Goal: Check status: Check status

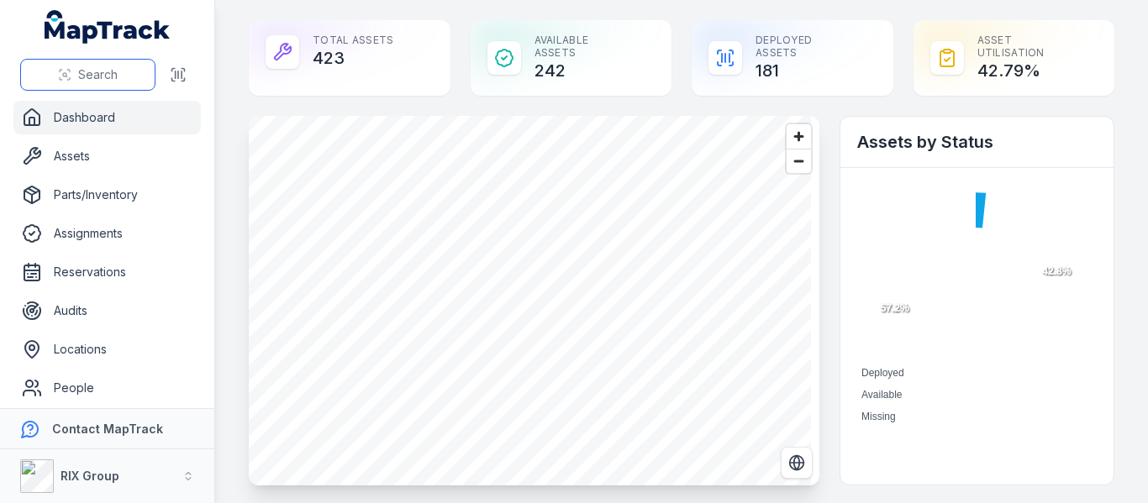
drag, startPoint x: 0, startPoint y: 0, endPoint x: 82, endPoint y: 78, distance: 112.9
click at [82, 78] on span "Search" at bounding box center [98, 74] width 40 height 17
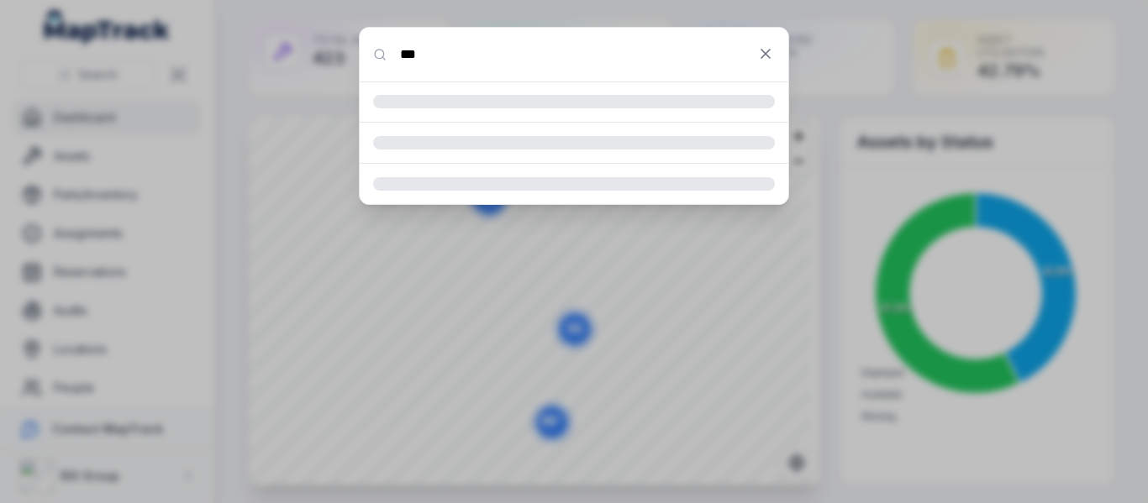
type input "***"
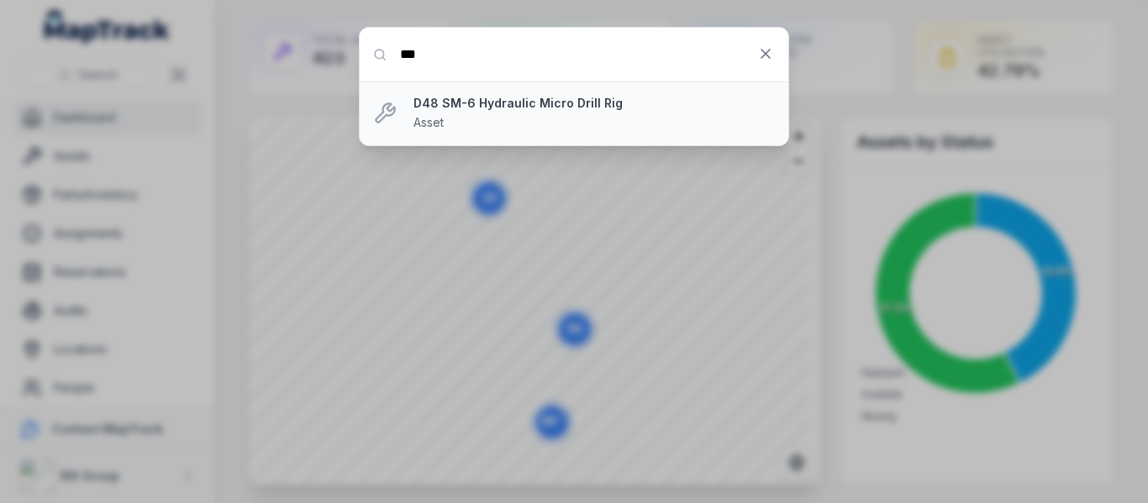
click at [546, 108] on strong "D48 SM-6 Hydraulic Micro Drill Rig" at bounding box center [594, 103] width 361 height 17
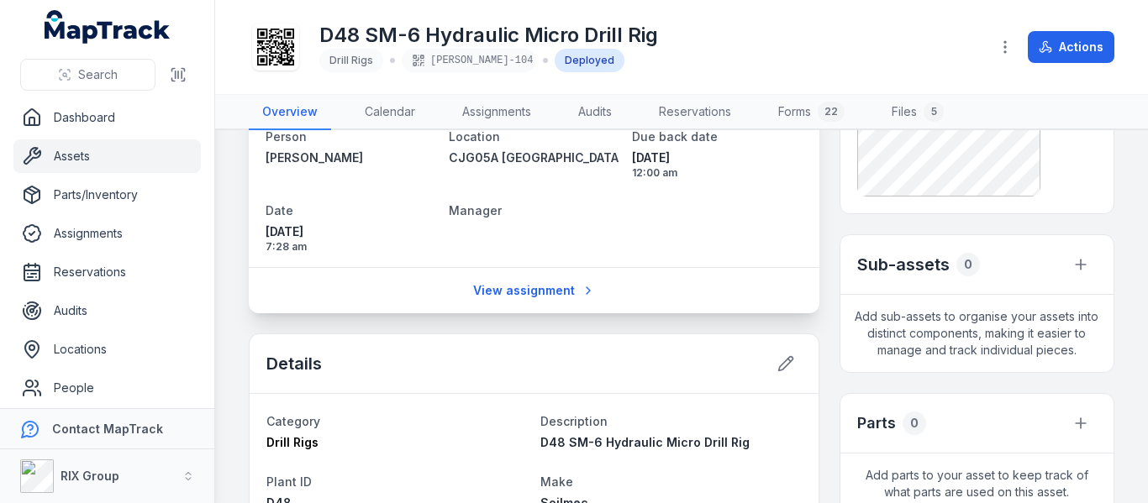
scroll to position [168, 0]
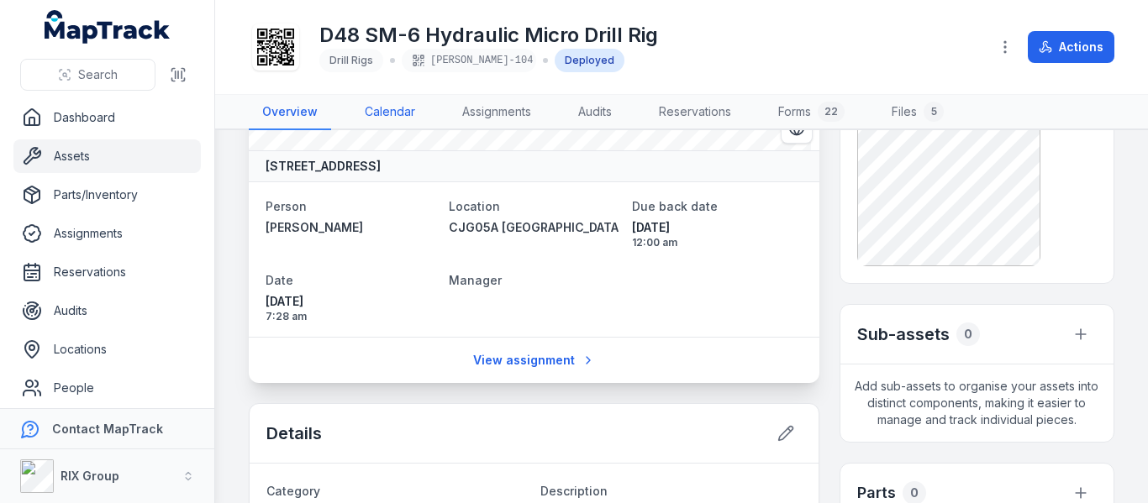
click at [402, 106] on link "Calendar" at bounding box center [389, 112] width 77 height 35
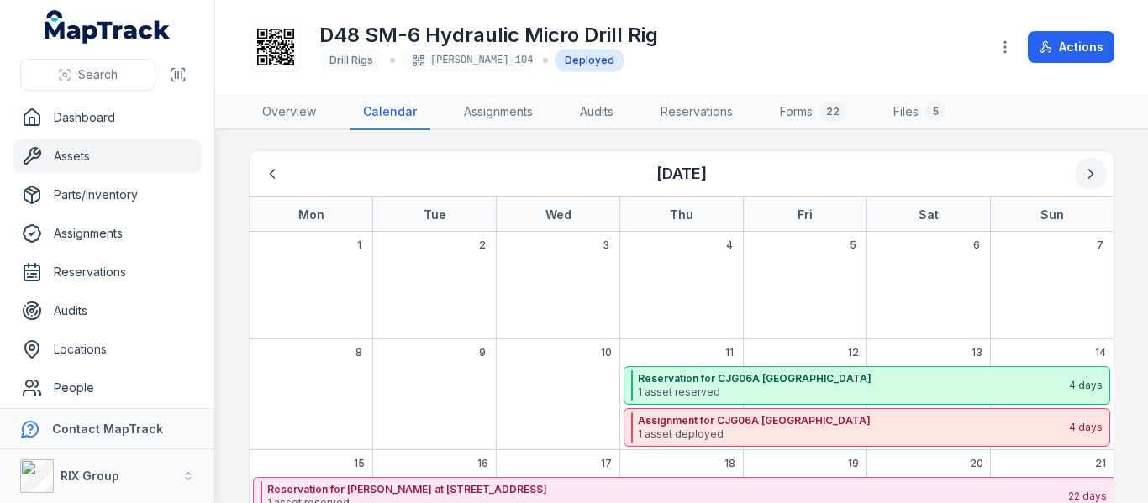
click at [1089, 172] on icon "Next" at bounding box center [1091, 174] width 4 height 8
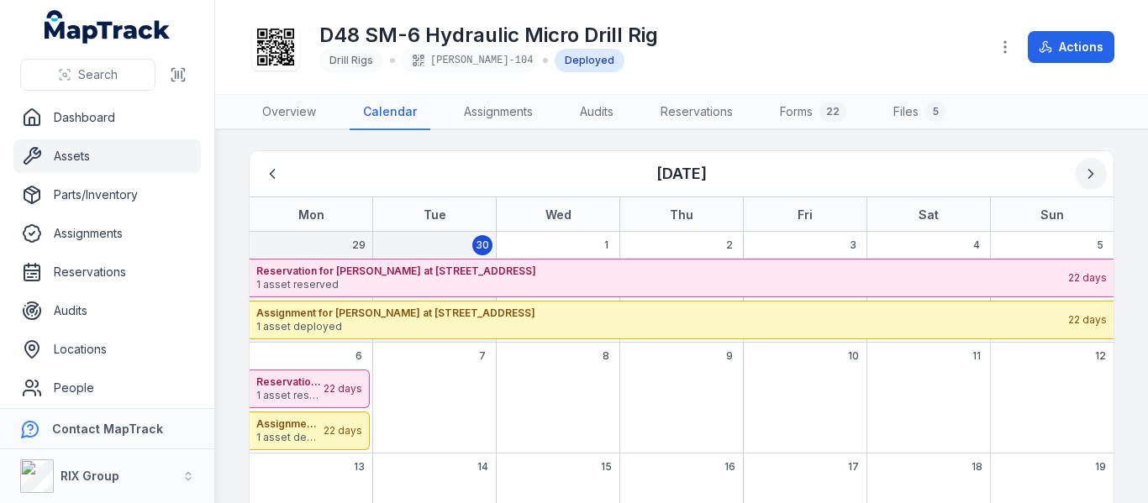
click at [1083, 180] on icon "Next" at bounding box center [1091, 174] width 17 height 17
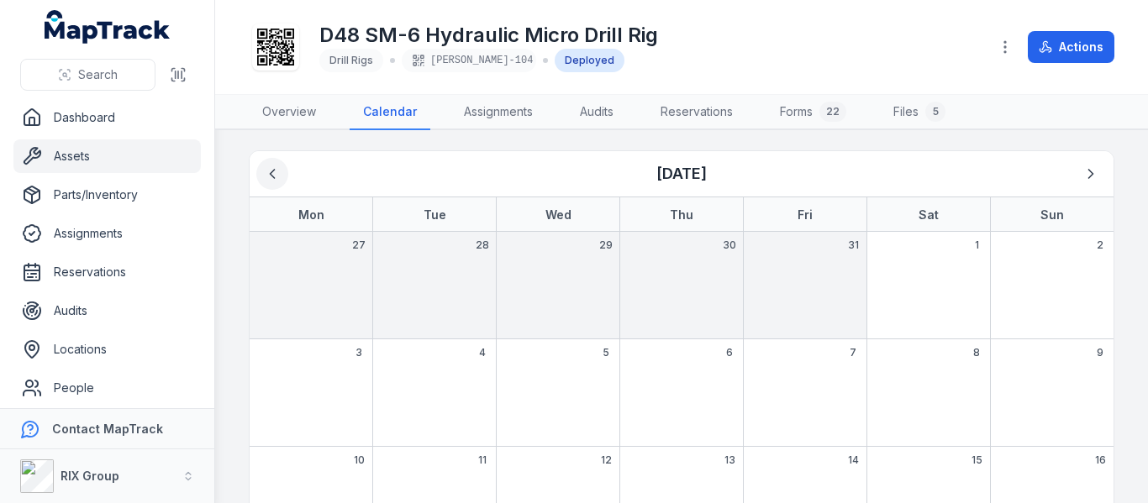
click at [268, 176] on icon "Previous" at bounding box center [272, 174] width 17 height 17
